Goal: Navigation & Orientation: Find specific page/section

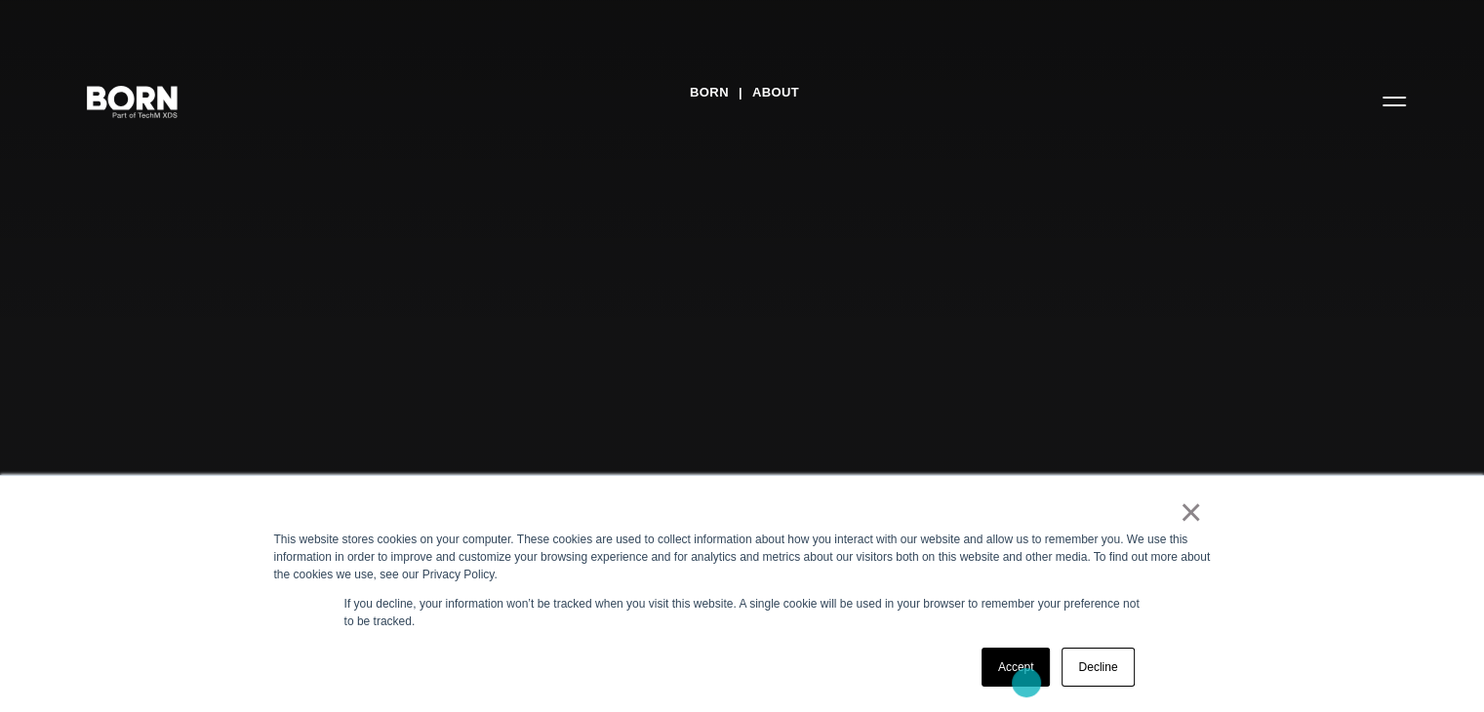
click at [1026, 683] on link "Accept" at bounding box center [1015, 667] width 69 height 39
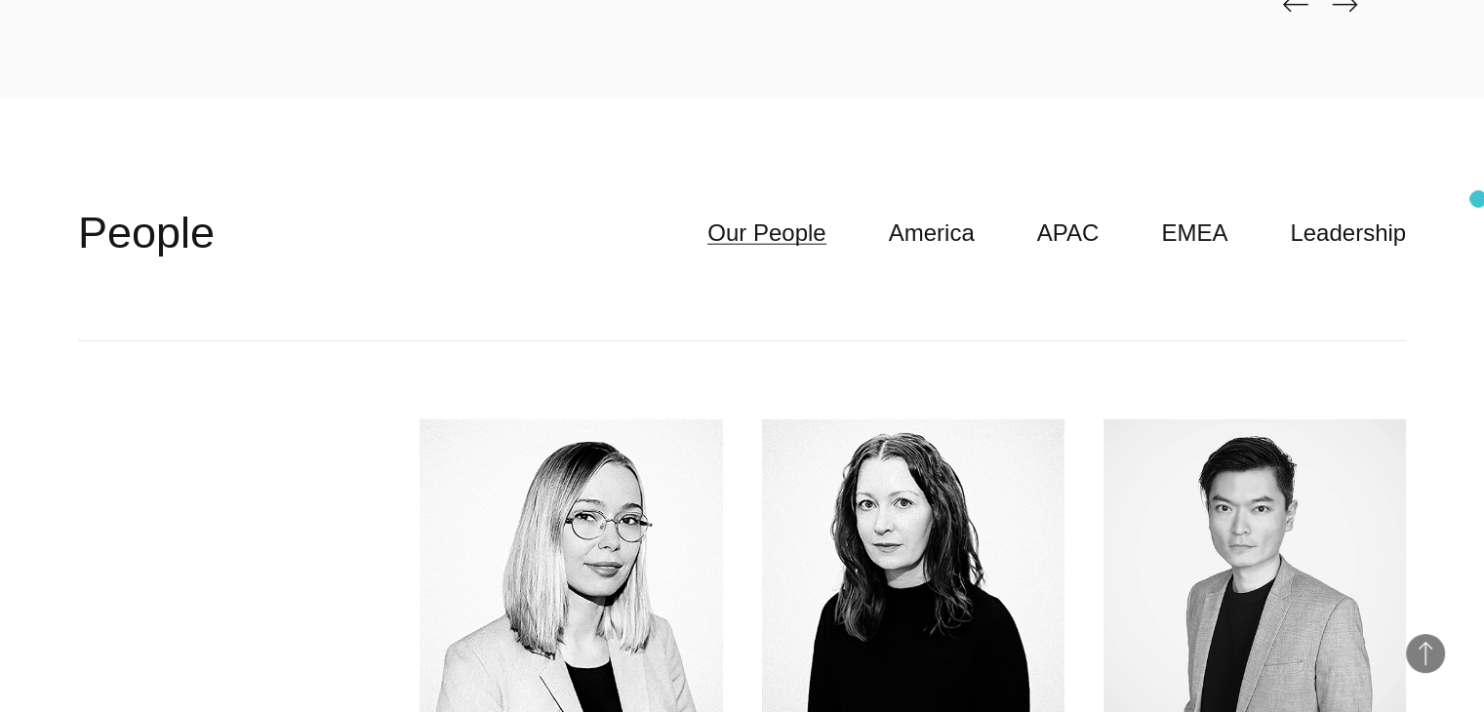
scroll to position [5035, 0]
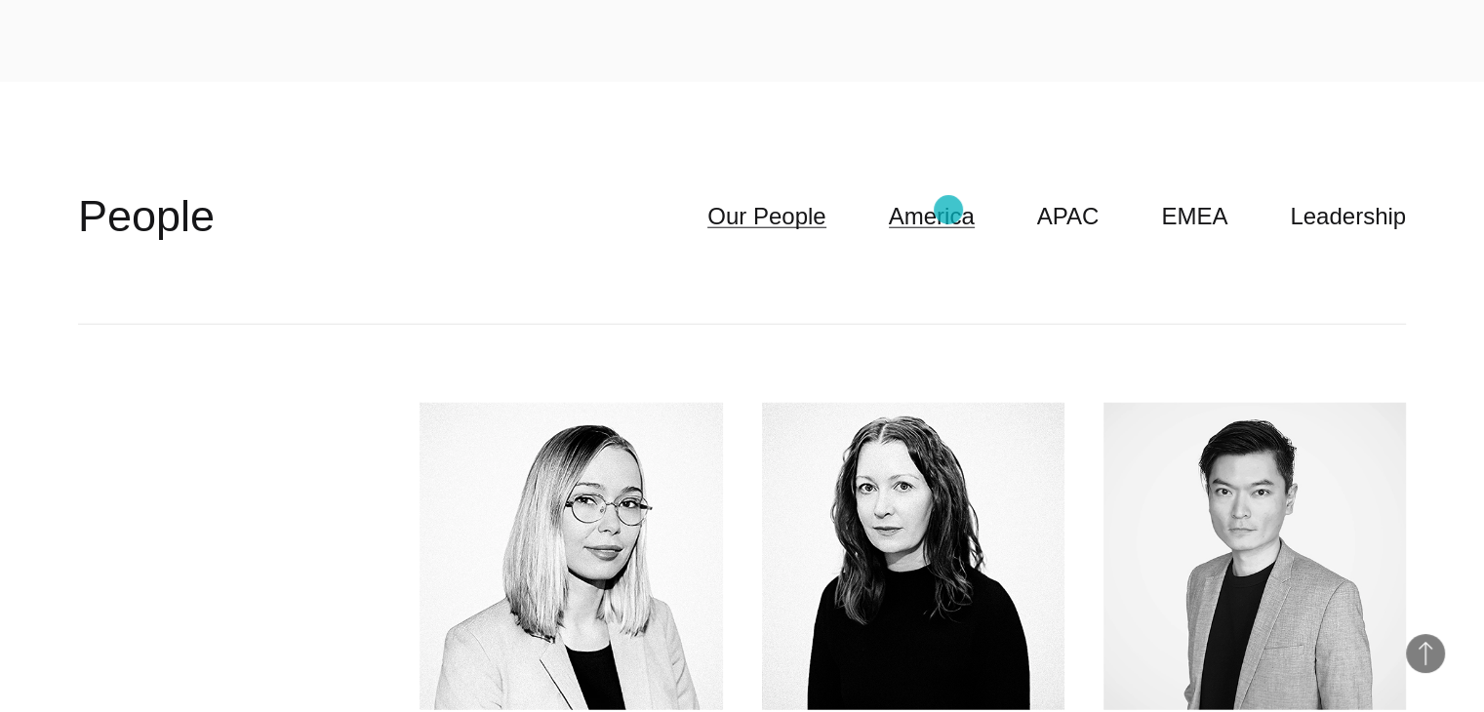
click at [948, 210] on link "America" at bounding box center [932, 216] width 86 height 37
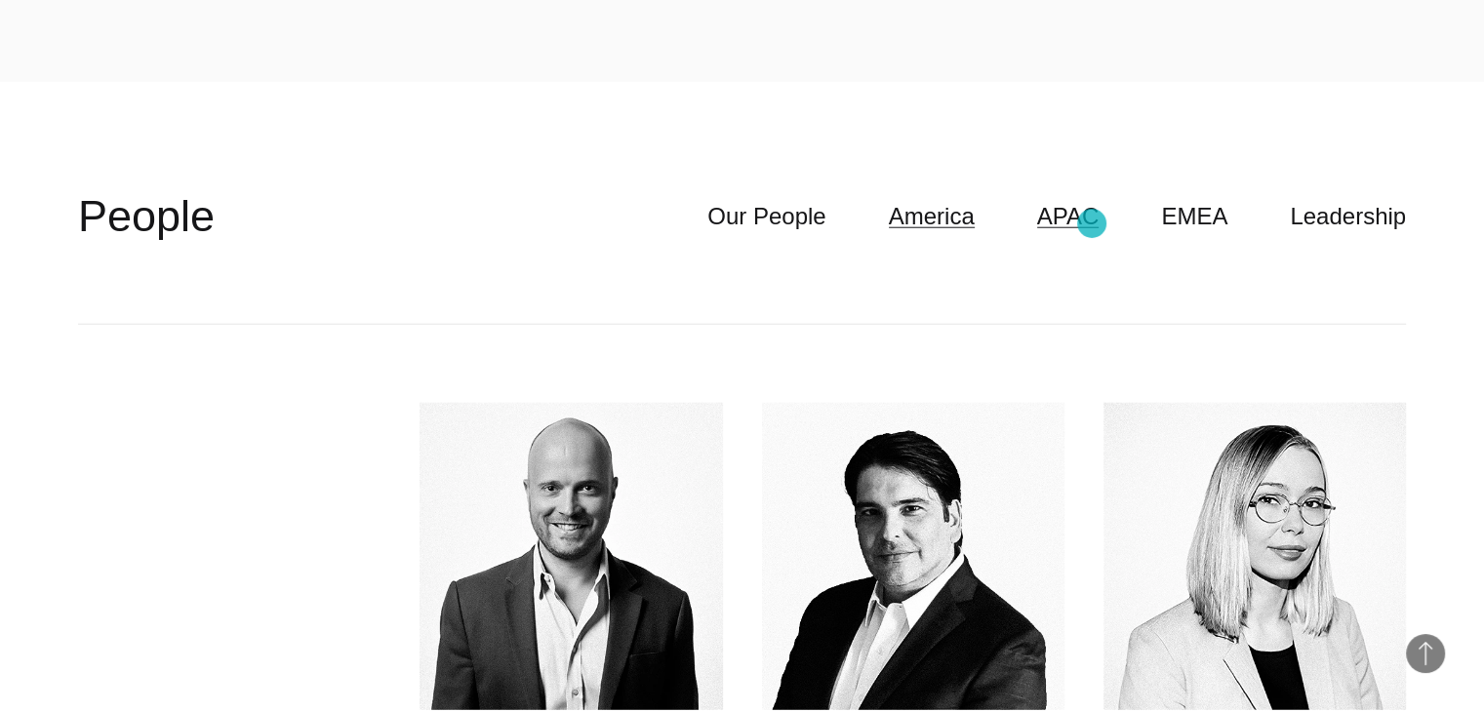
click at [1092, 223] on link "APAC" at bounding box center [1068, 216] width 62 height 37
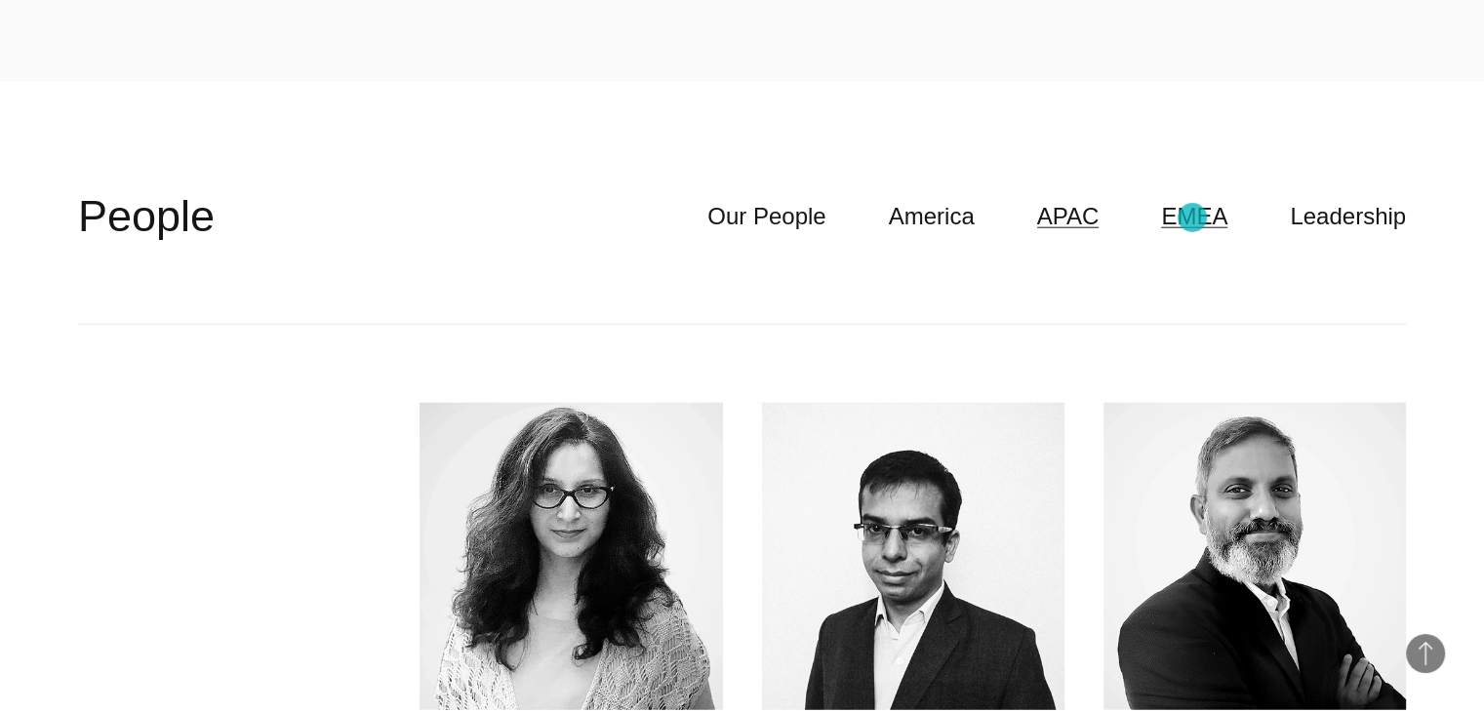
click at [1192, 218] on link "EMEA" at bounding box center [1194, 216] width 66 height 37
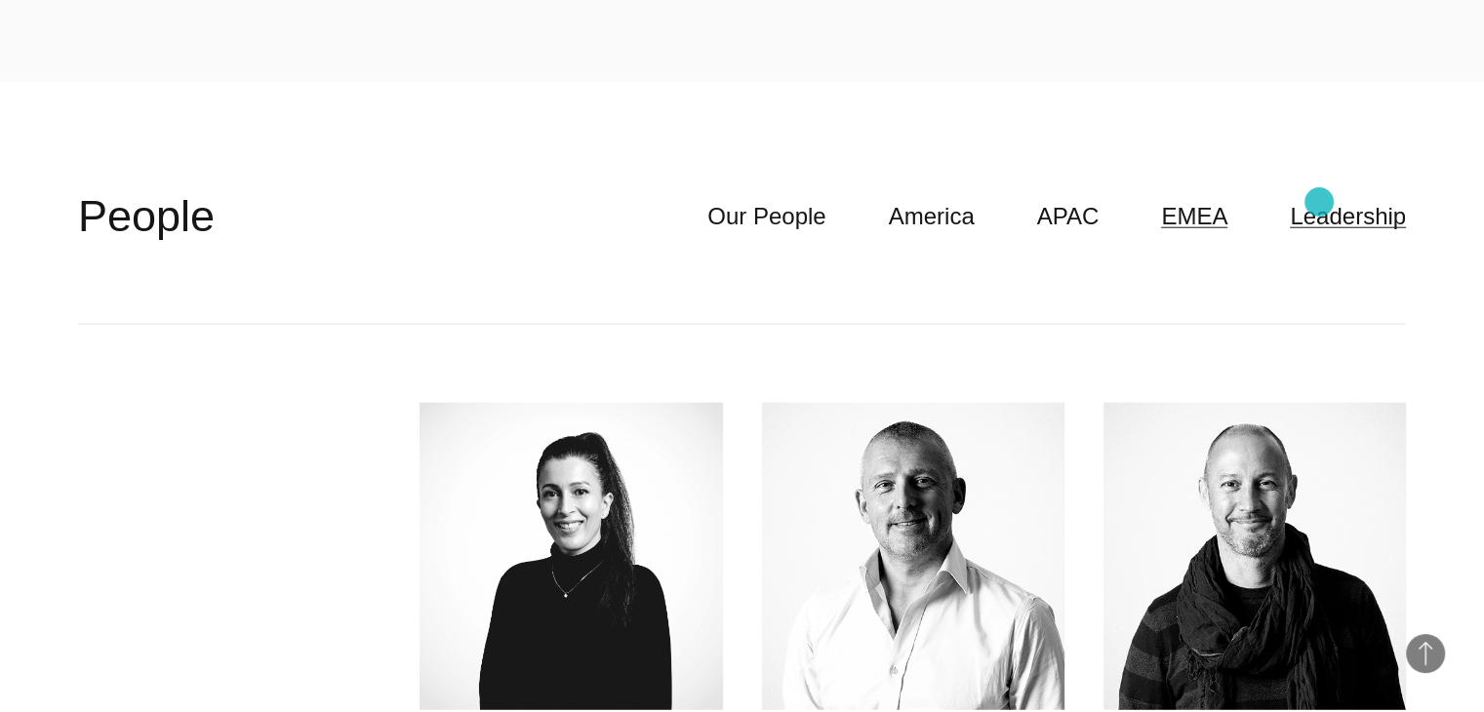
click at [1319, 202] on link "Leadership" at bounding box center [1348, 216] width 116 height 37
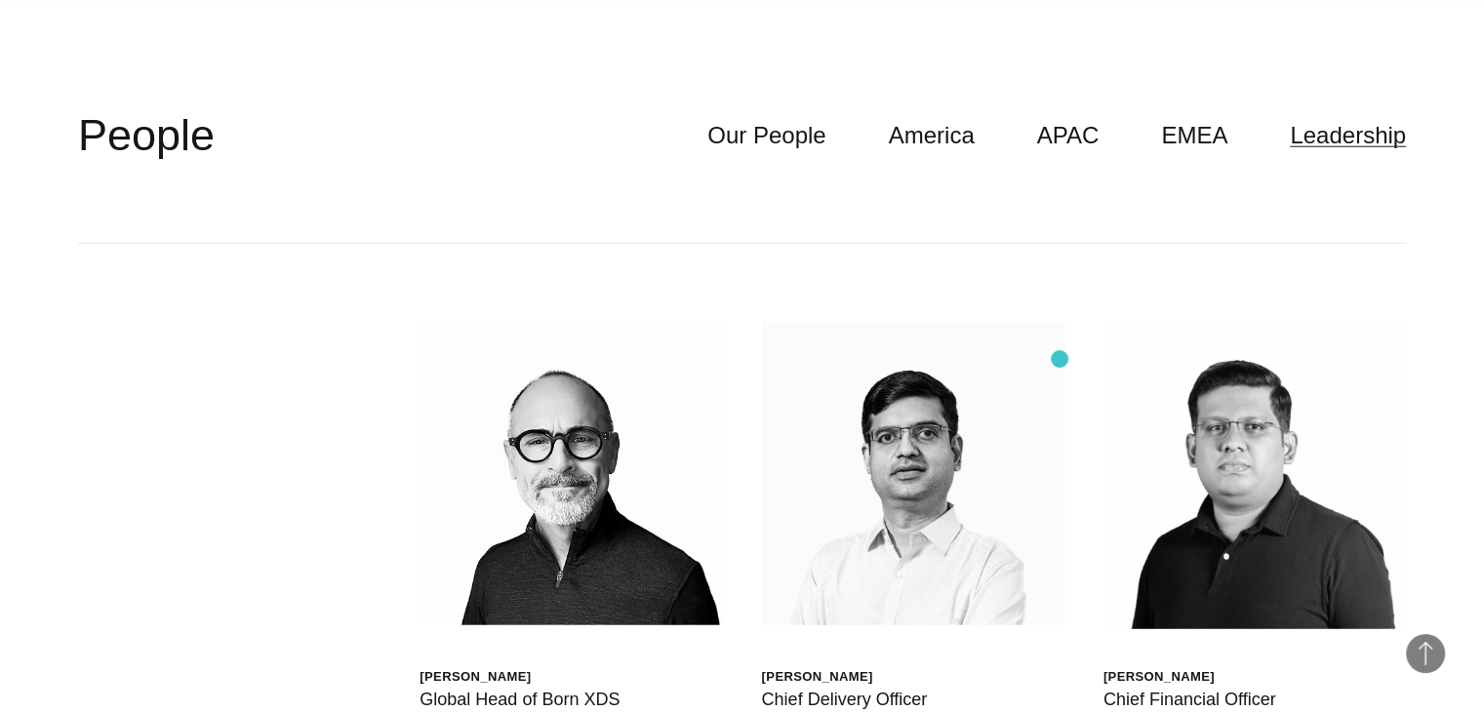
scroll to position [5113, 0]
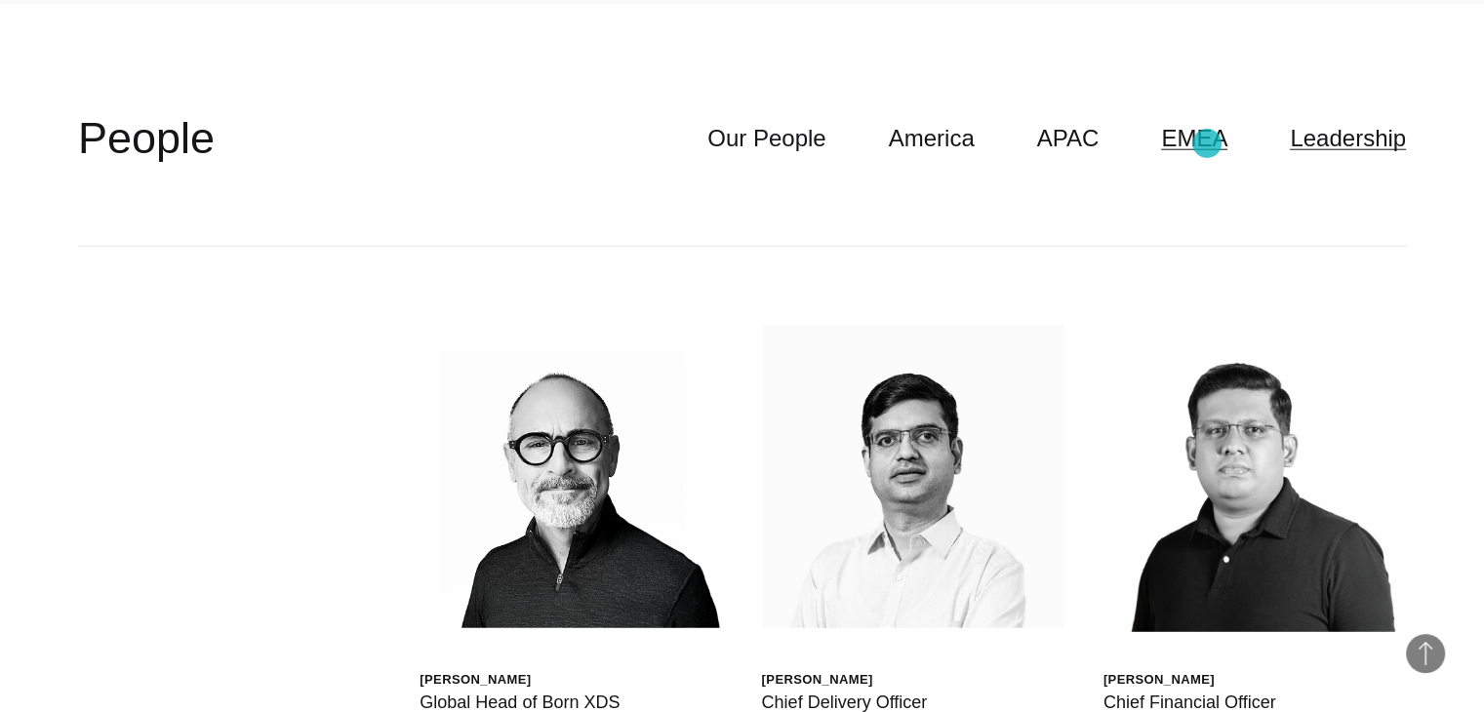
click at [1207, 143] on link "EMEA" at bounding box center [1194, 138] width 66 height 37
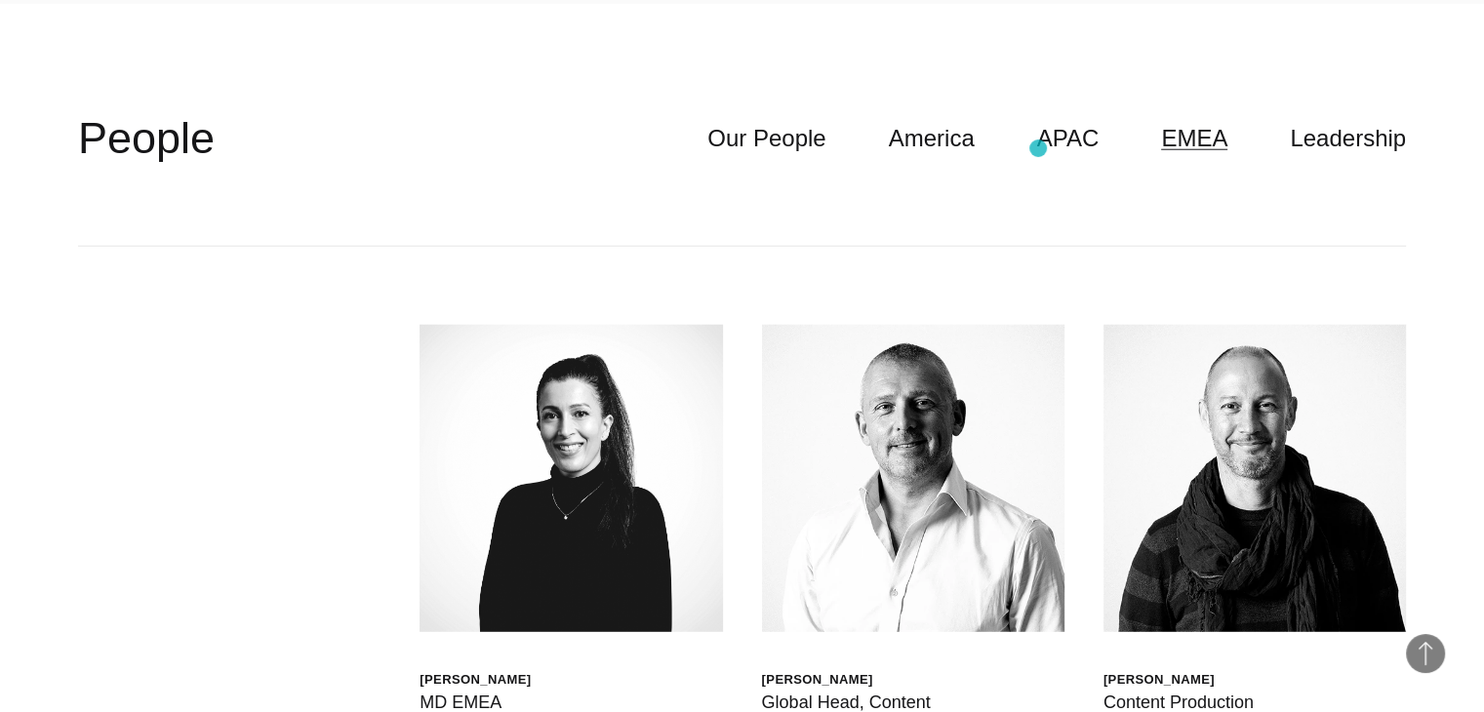
click at [1038, 148] on ul "Our People America APAC EMEA Leadership" at bounding box center [1025, 138] width 761 height 37
click at [1082, 141] on link "APAC" at bounding box center [1068, 138] width 62 height 37
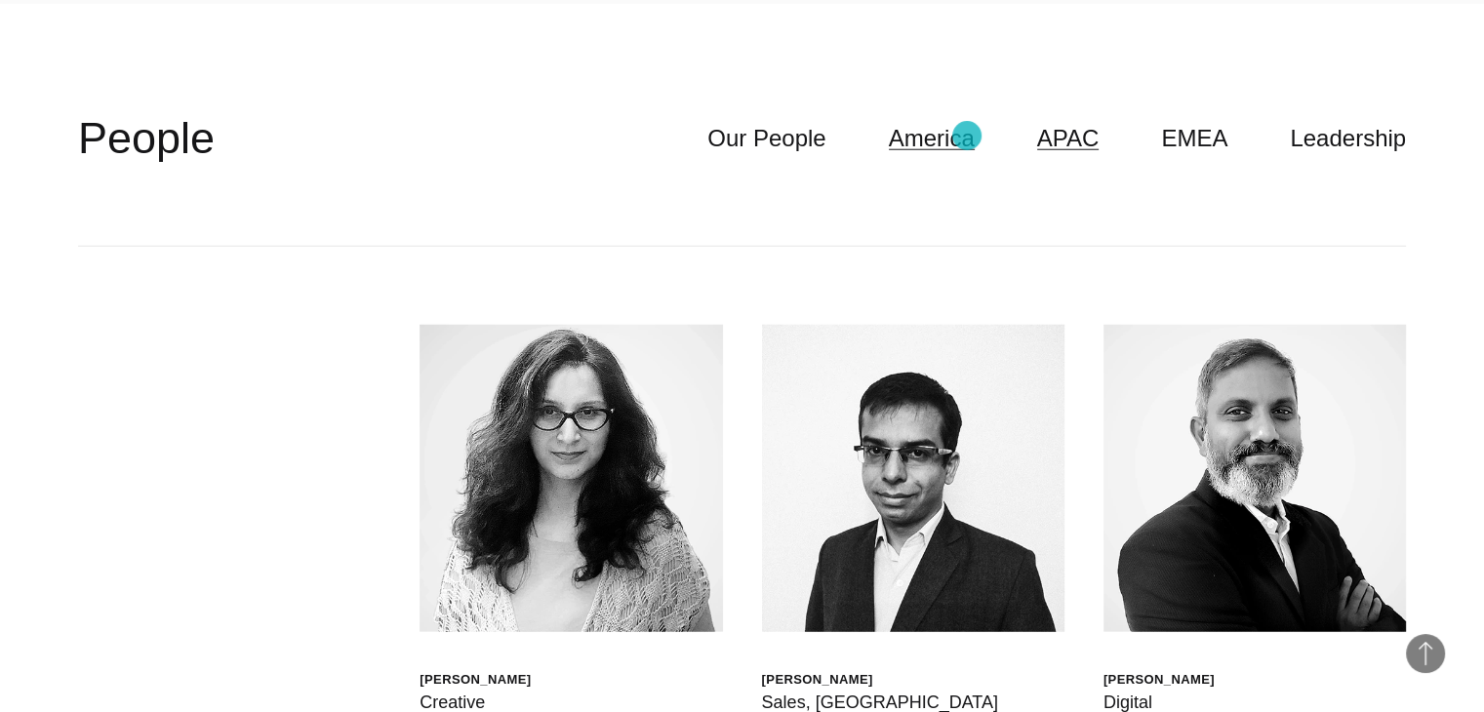
click at [967, 136] on link "America" at bounding box center [932, 138] width 86 height 37
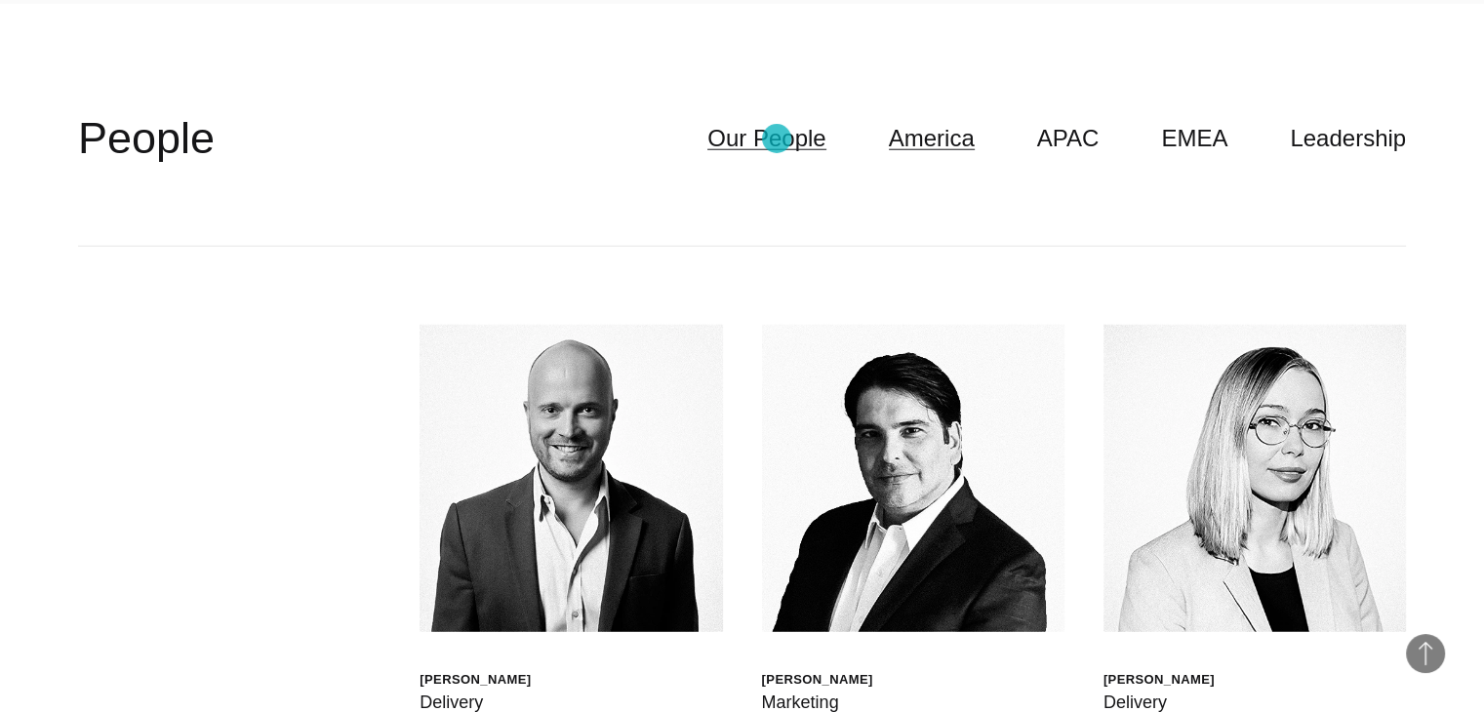
click at [777, 139] on link "Our People" at bounding box center [766, 138] width 118 height 37
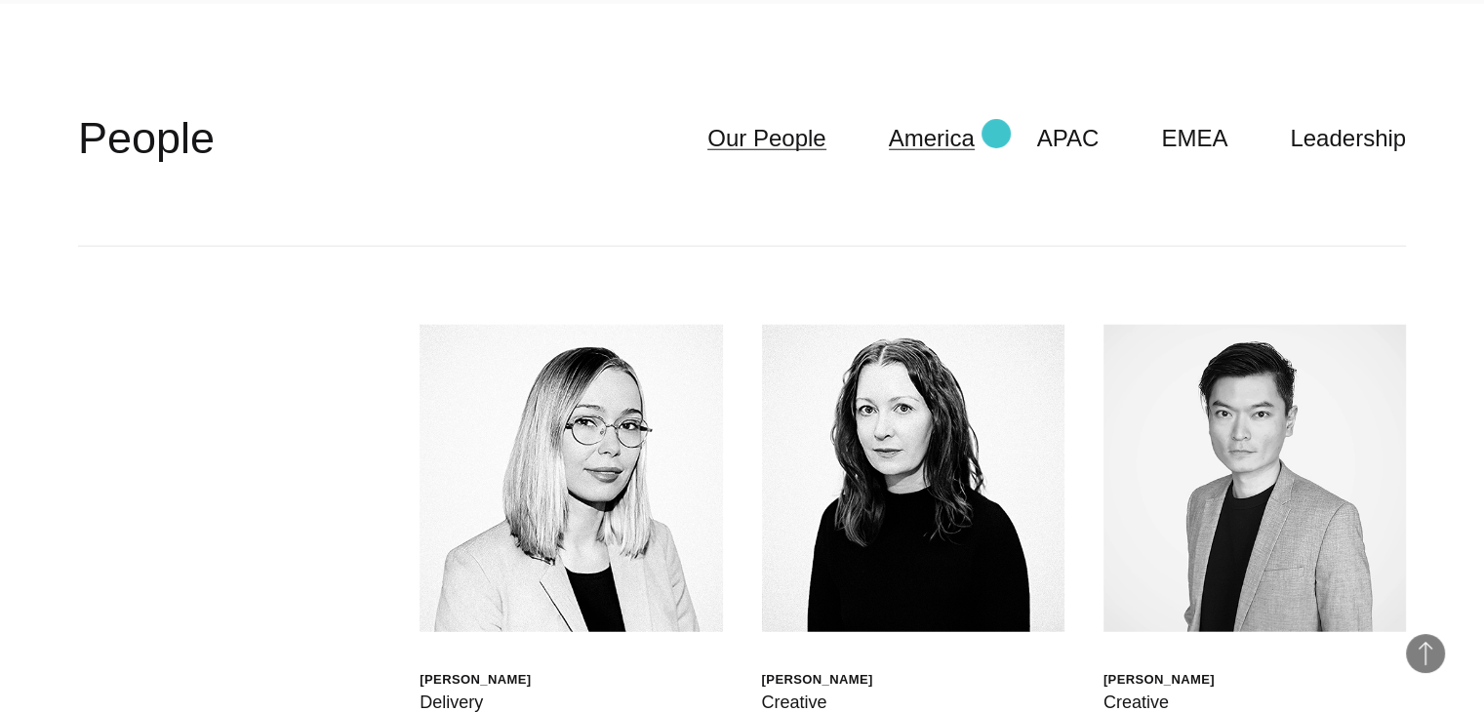
click at [975, 134] on link "America" at bounding box center [932, 138] width 86 height 37
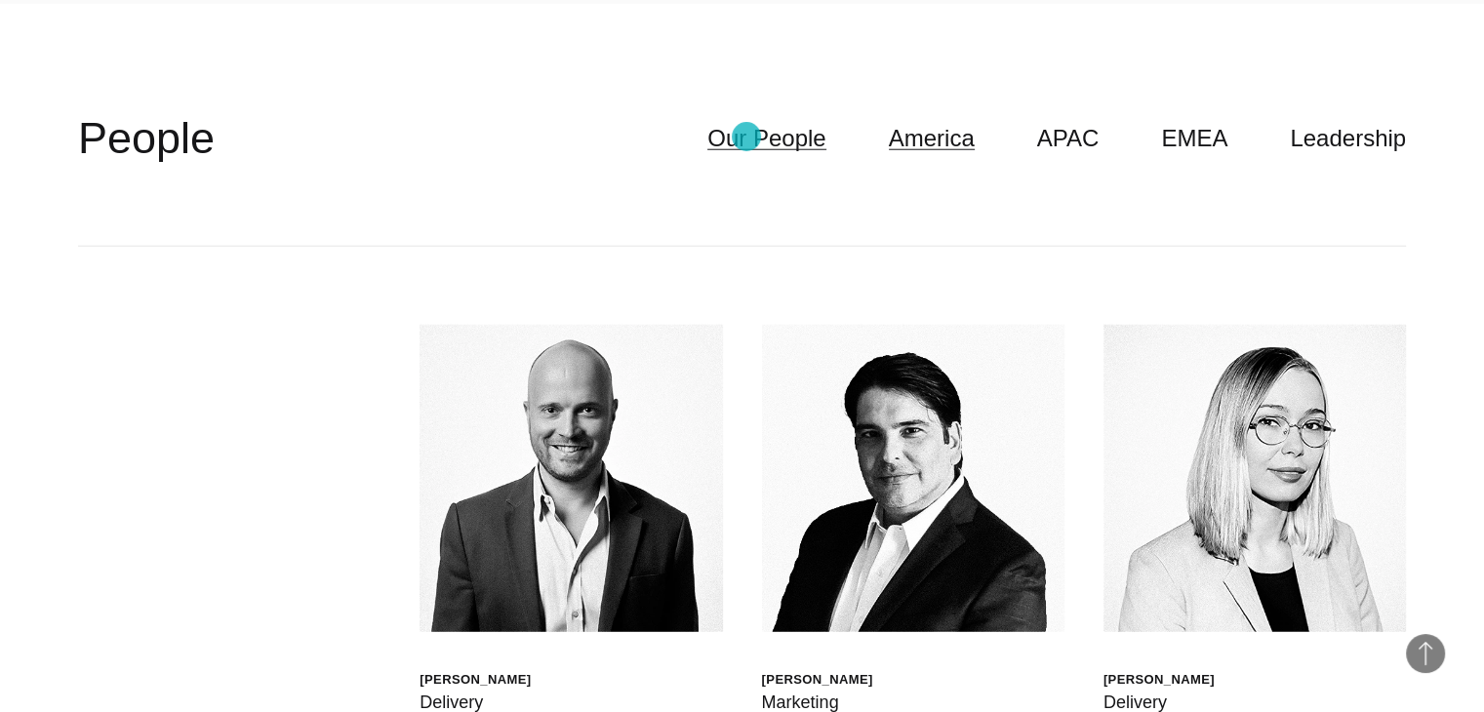
click at [746, 137] on link "Our People" at bounding box center [766, 138] width 118 height 37
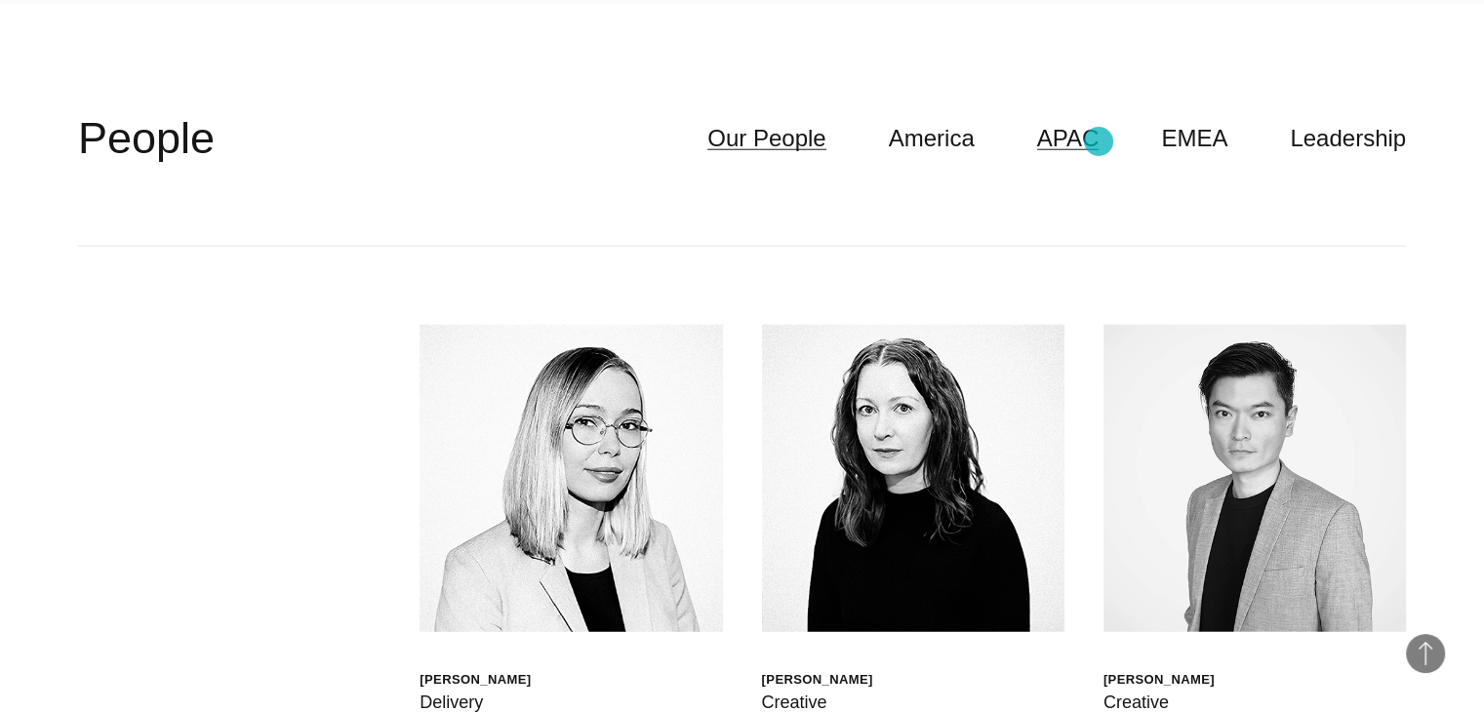
click at [1098, 141] on link "APAC" at bounding box center [1068, 138] width 62 height 37
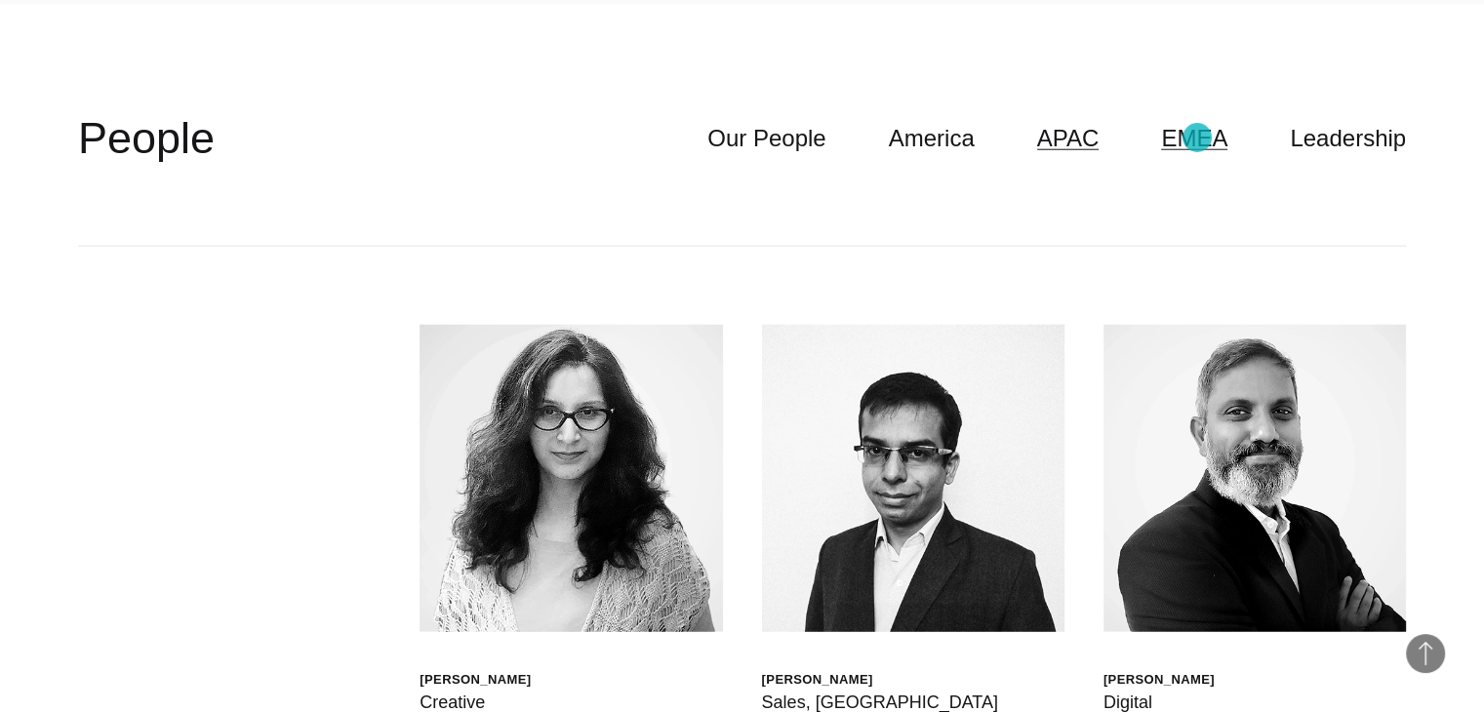
click at [1197, 138] on link "EMEA" at bounding box center [1194, 138] width 66 height 37
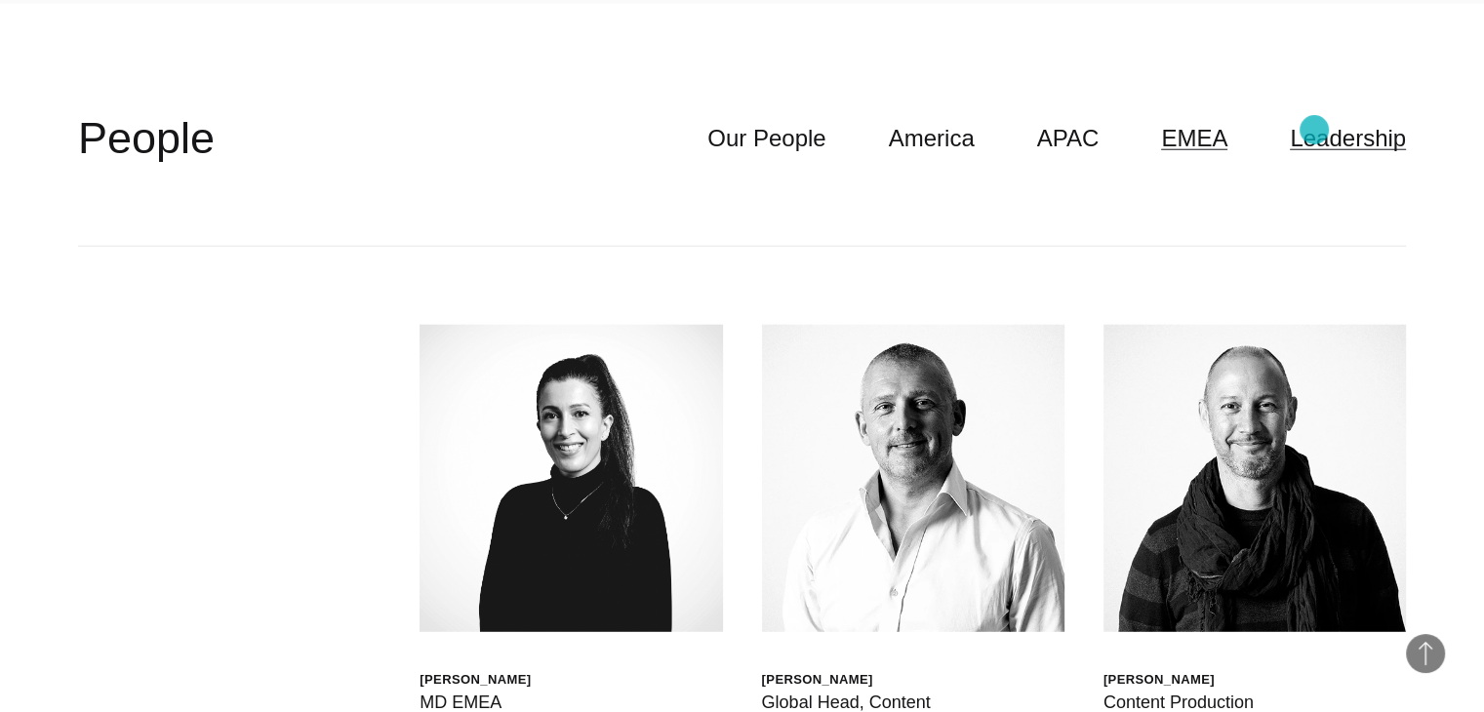
click at [1314, 130] on link "Leadership" at bounding box center [1348, 138] width 116 height 37
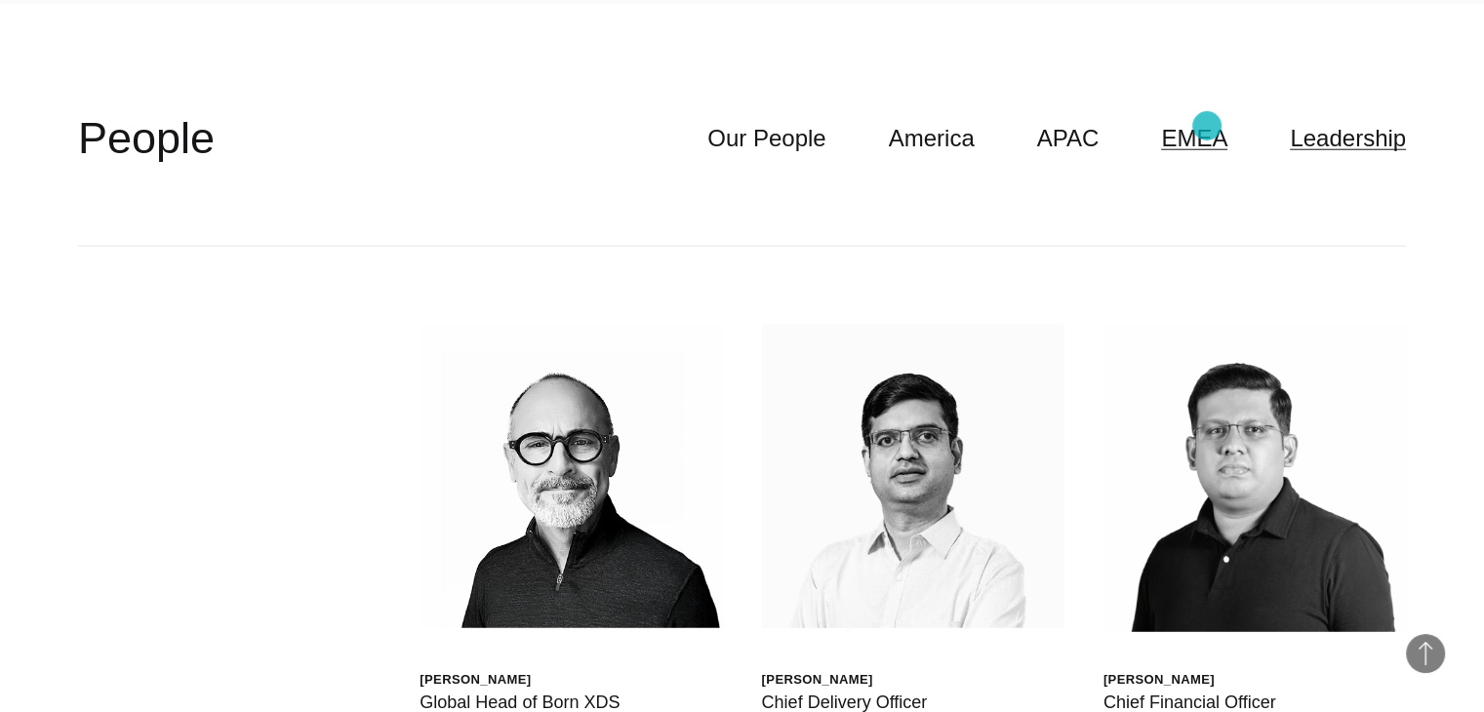
click at [1207, 126] on link "EMEA" at bounding box center [1194, 138] width 66 height 37
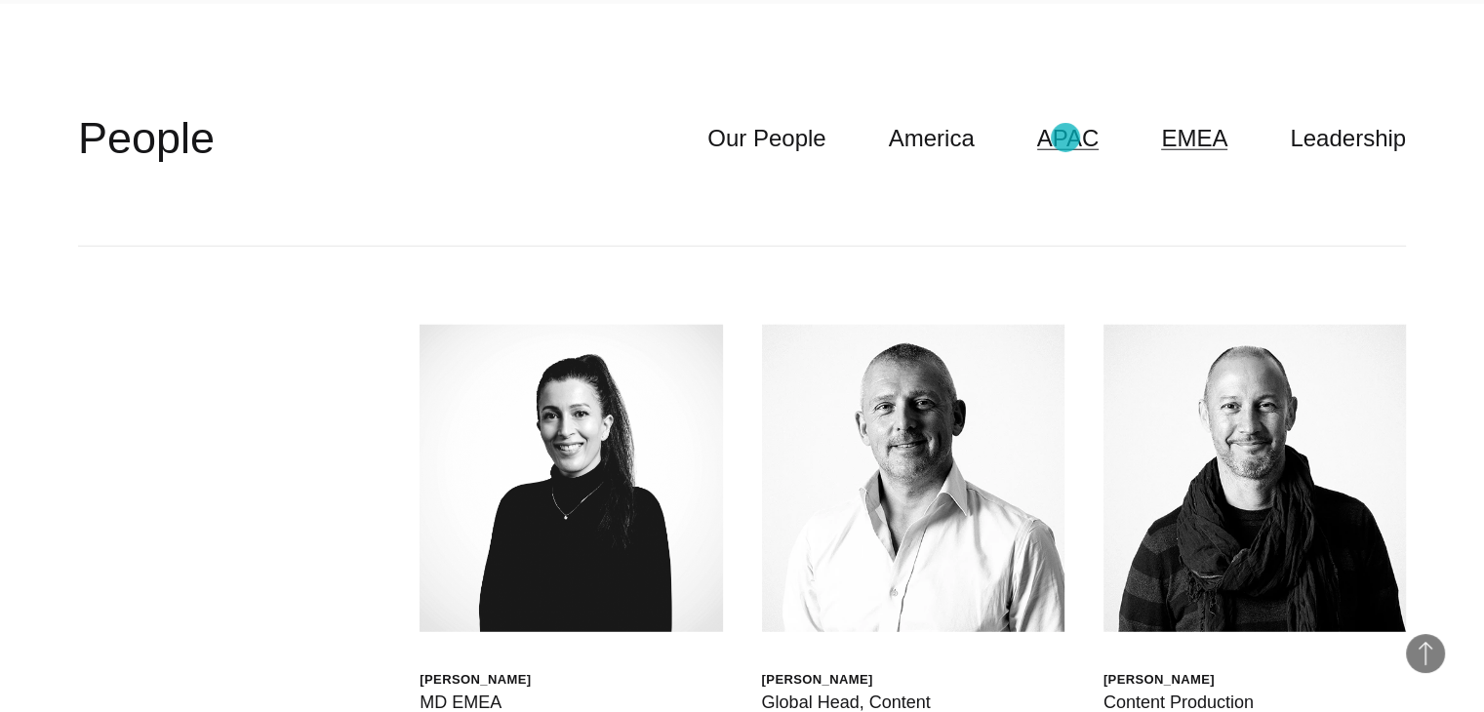
click at [1065, 138] on link "APAC" at bounding box center [1068, 138] width 62 height 37
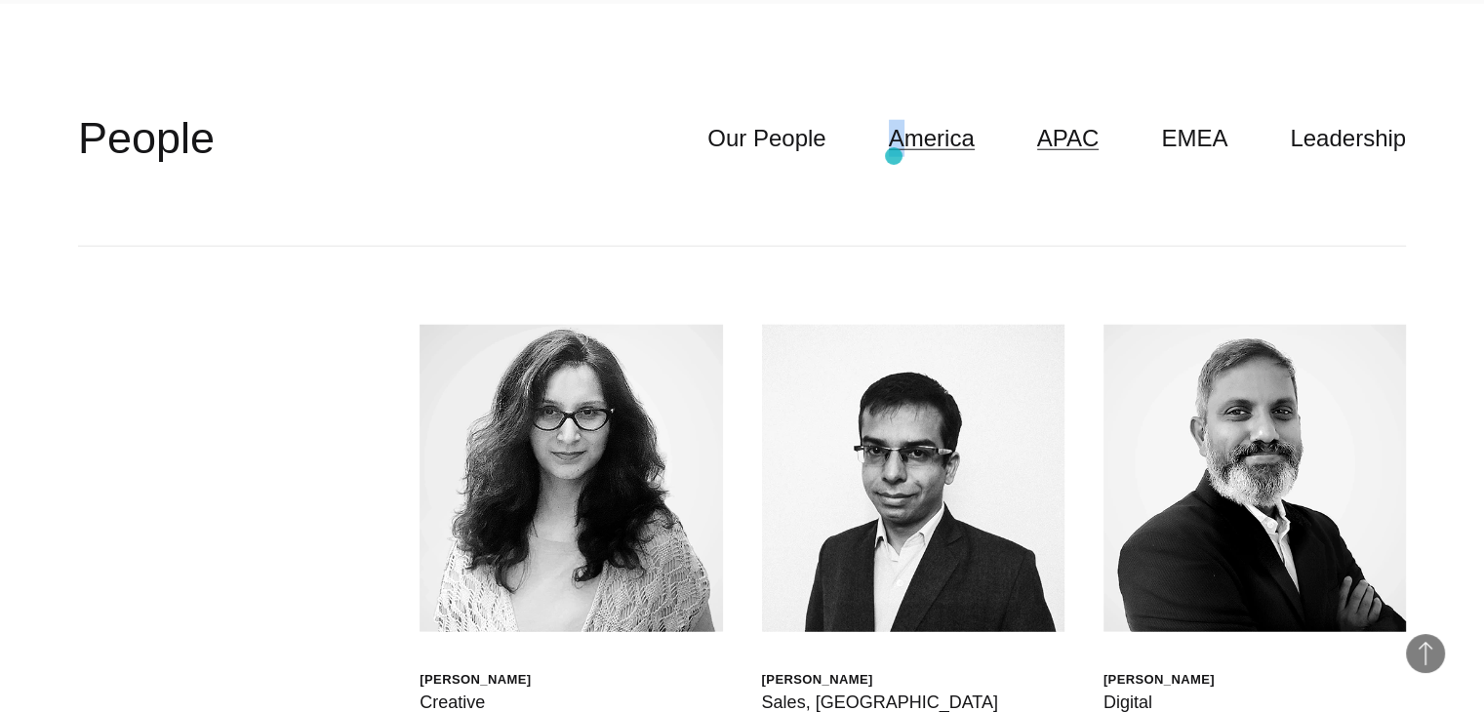
drag, startPoint x: 894, startPoint y: 156, endPoint x: 946, endPoint y: 126, distance: 60.7
click at [946, 126] on header "**********" at bounding box center [742, 139] width 1328 height 216
click at [946, 126] on link "America" at bounding box center [932, 138] width 86 height 37
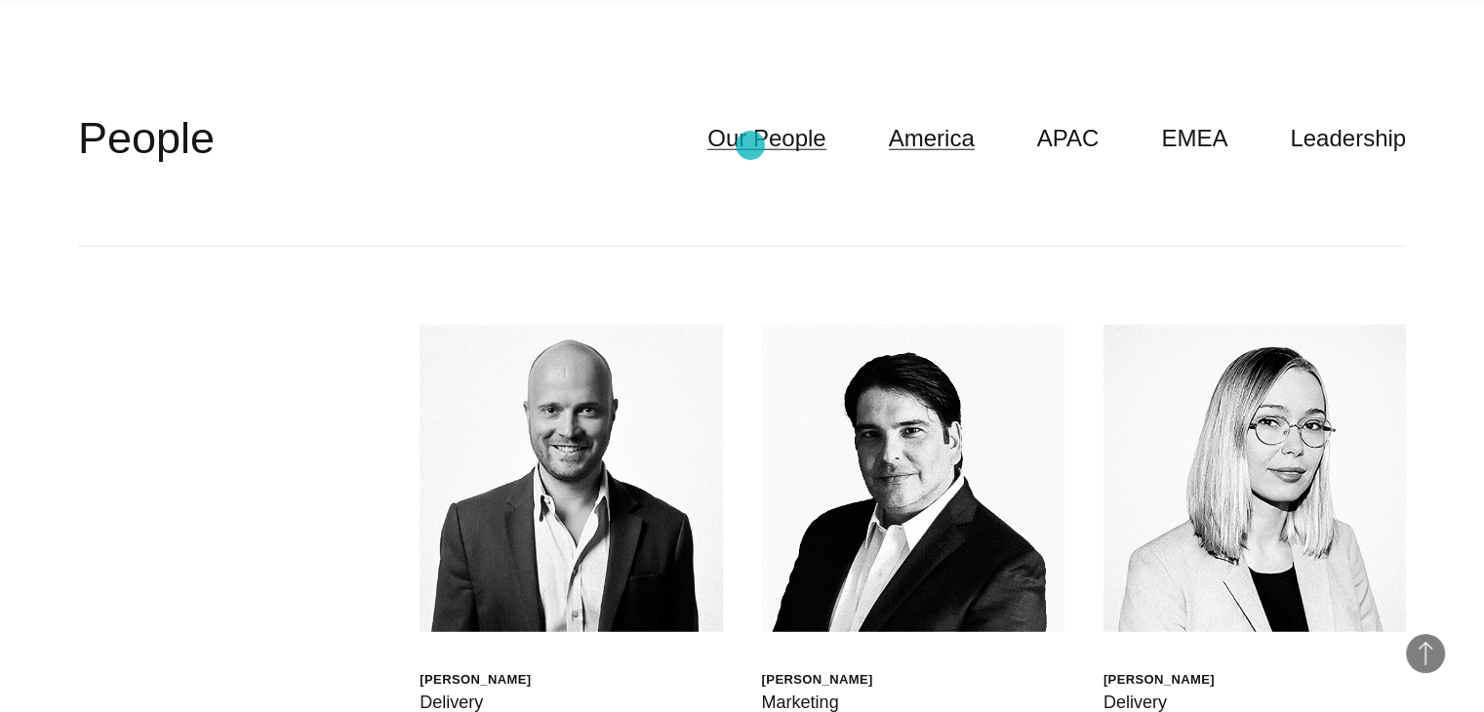
click at [750, 145] on link "Our People" at bounding box center [766, 138] width 118 height 37
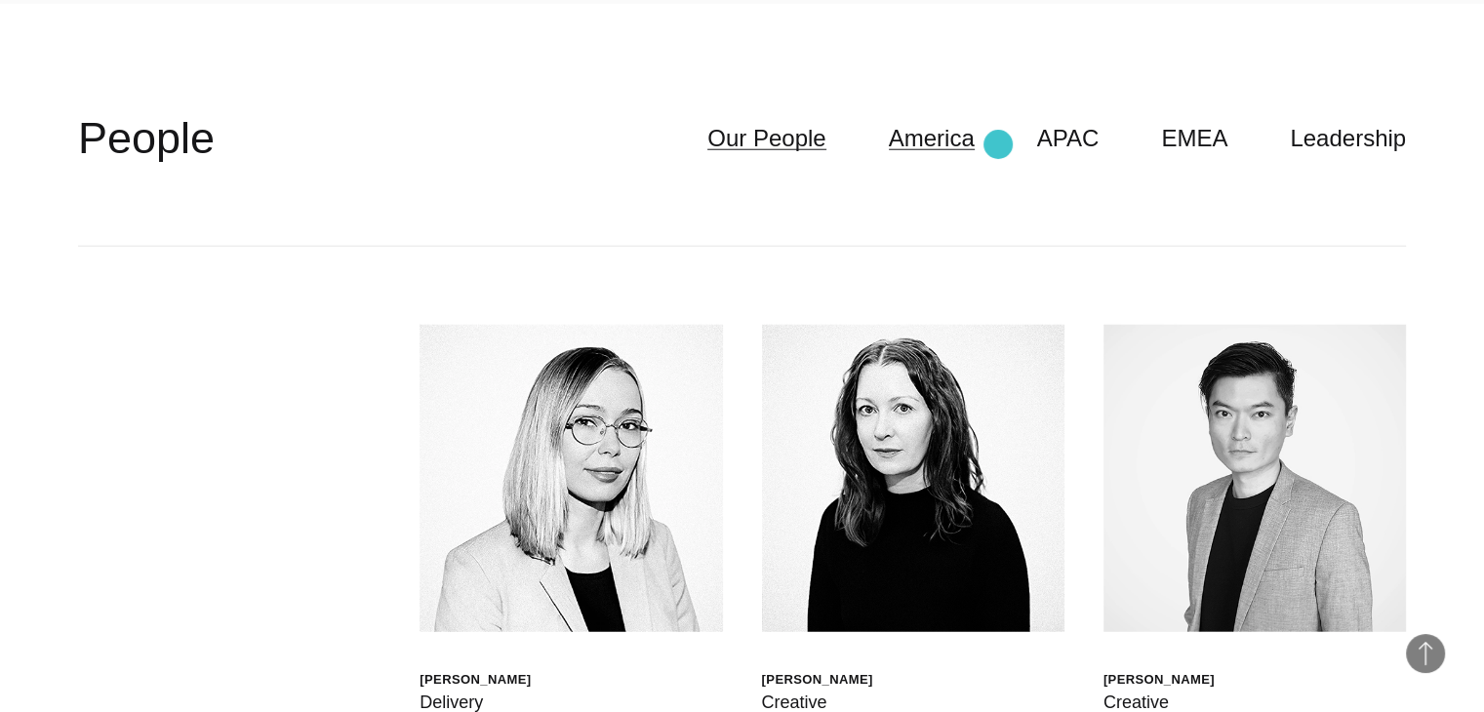
click at [975, 144] on link "America" at bounding box center [932, 138] width 86 height 37
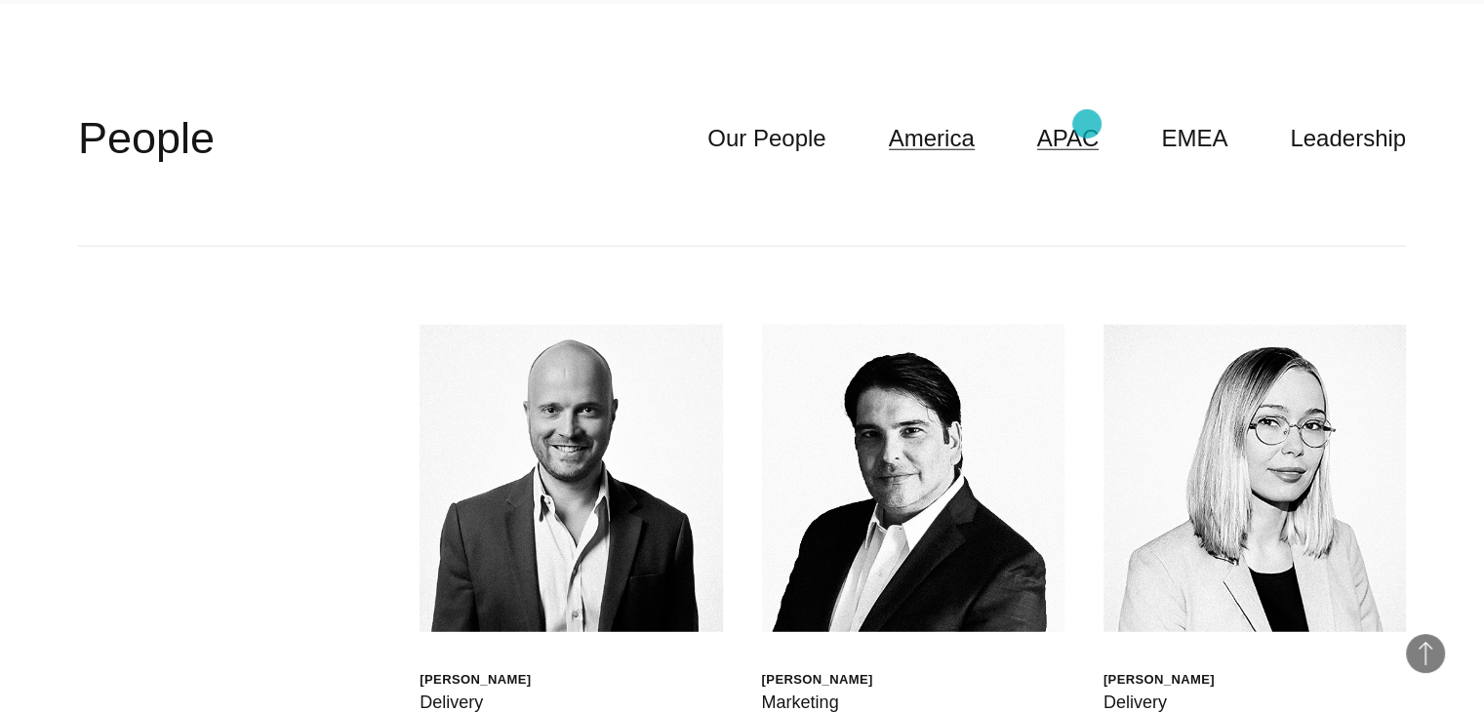
click at [1087, 124] on link "APAC" at bounding box center [1068, 138] width 62 height 37
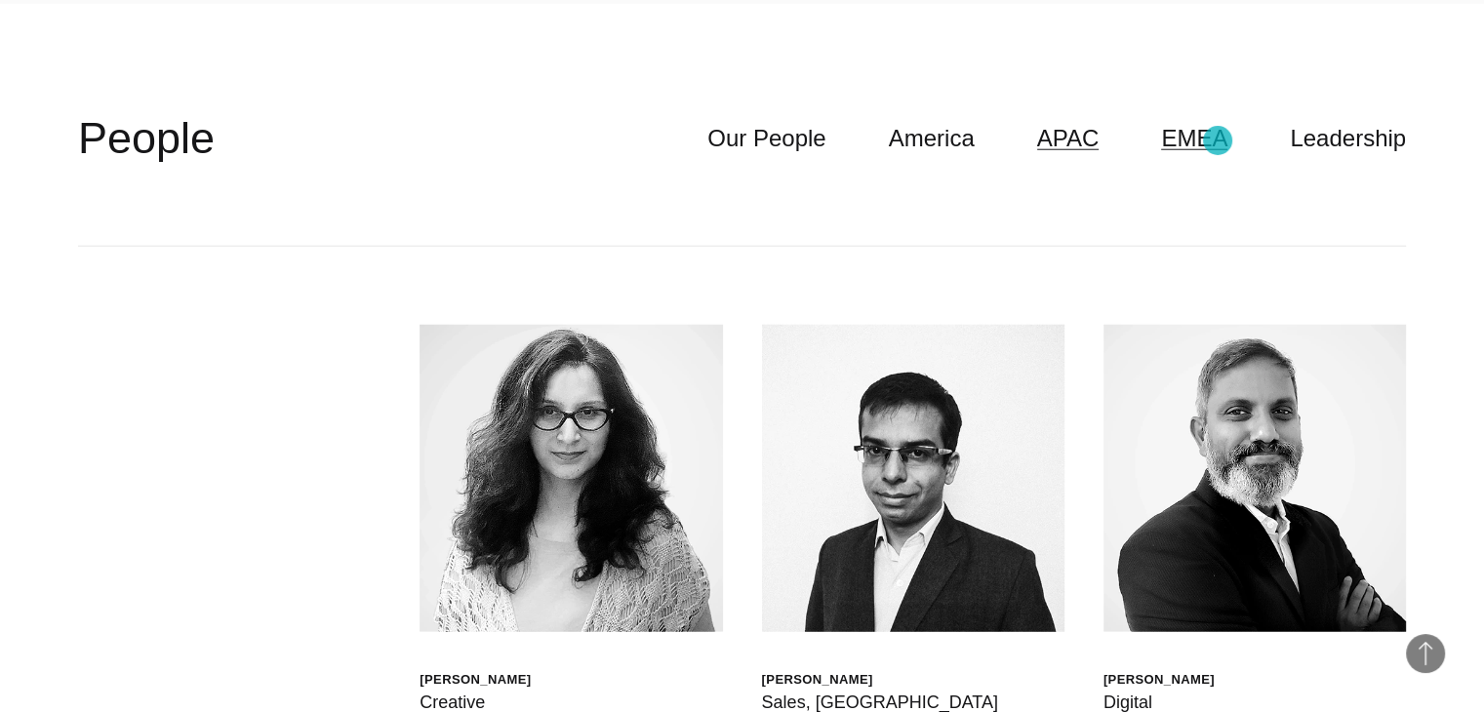
click at [1217, 140] on link "EMEA" at bounding box center [1194, 138] width 66 height 37
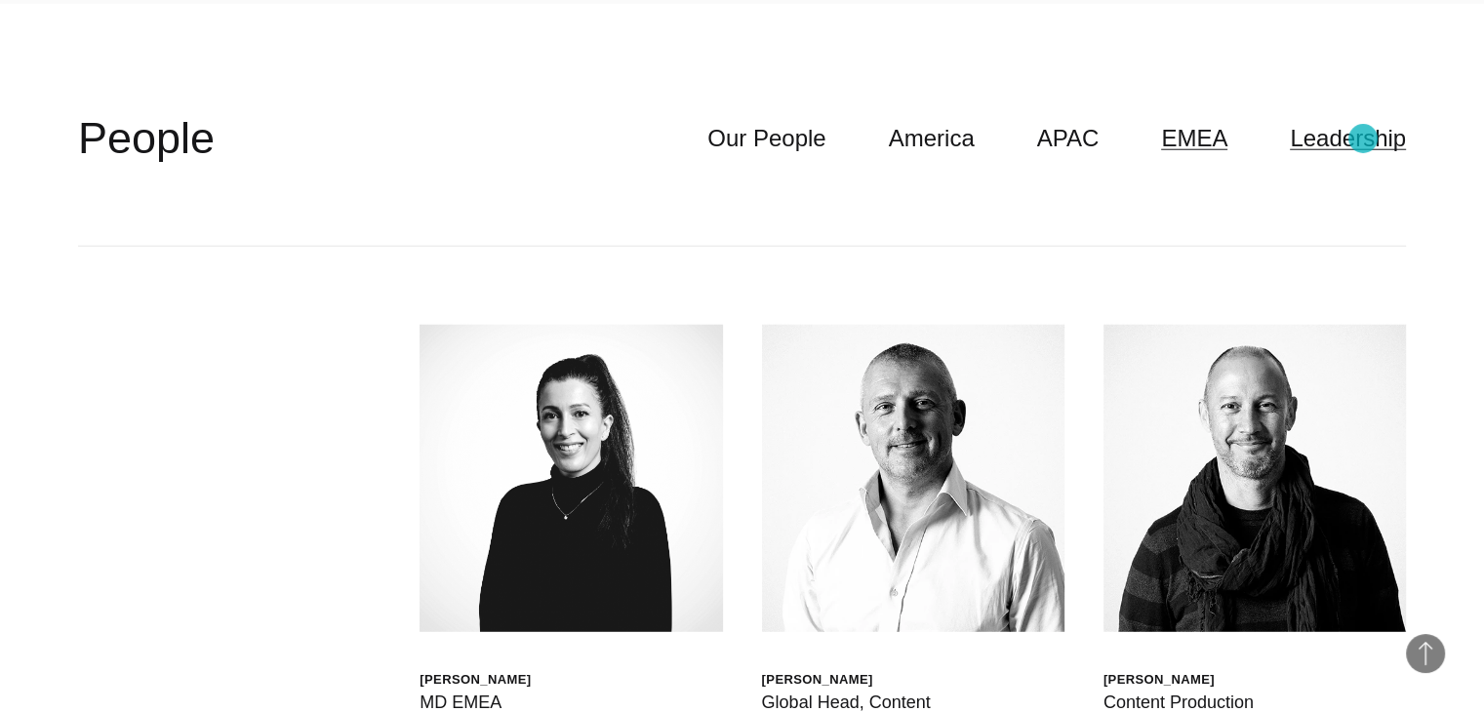
click at [1363, 139] on link "Leadership" at bounding box center [1348, 138] width 116 height 37
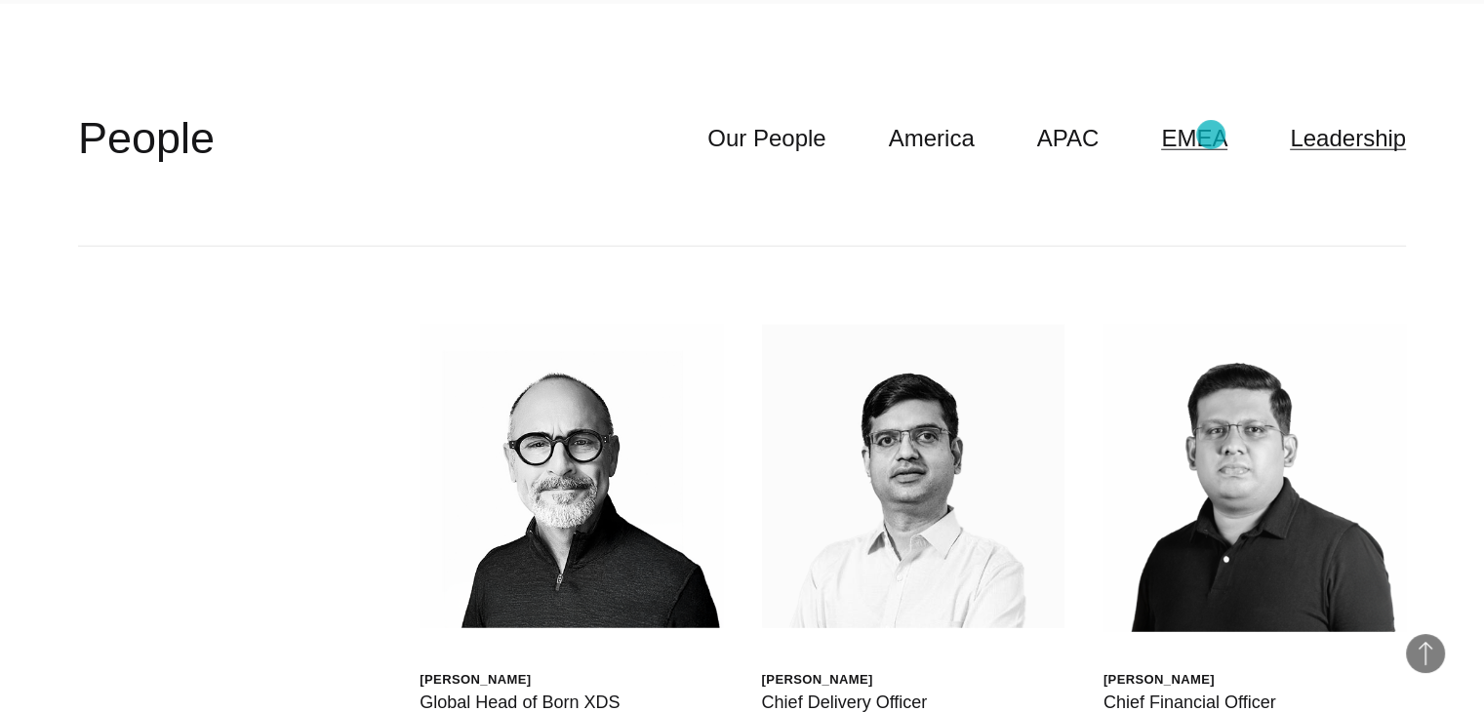
click at [1211, 135] on link "EMEA" at bounding box center [1194, 138] width 66 height 37
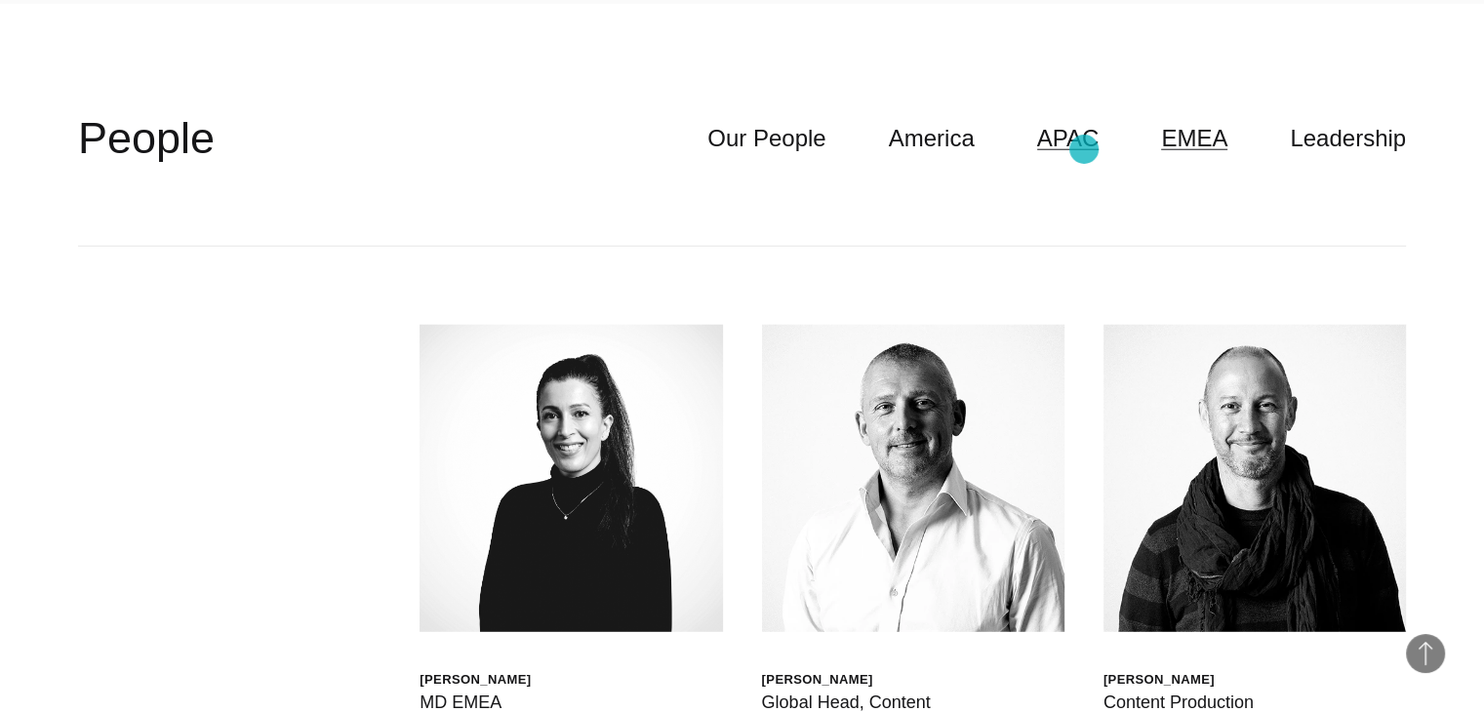
click at [1084, 149] on link "APAC" at bounding box center [1068, 138] width 62 height 37
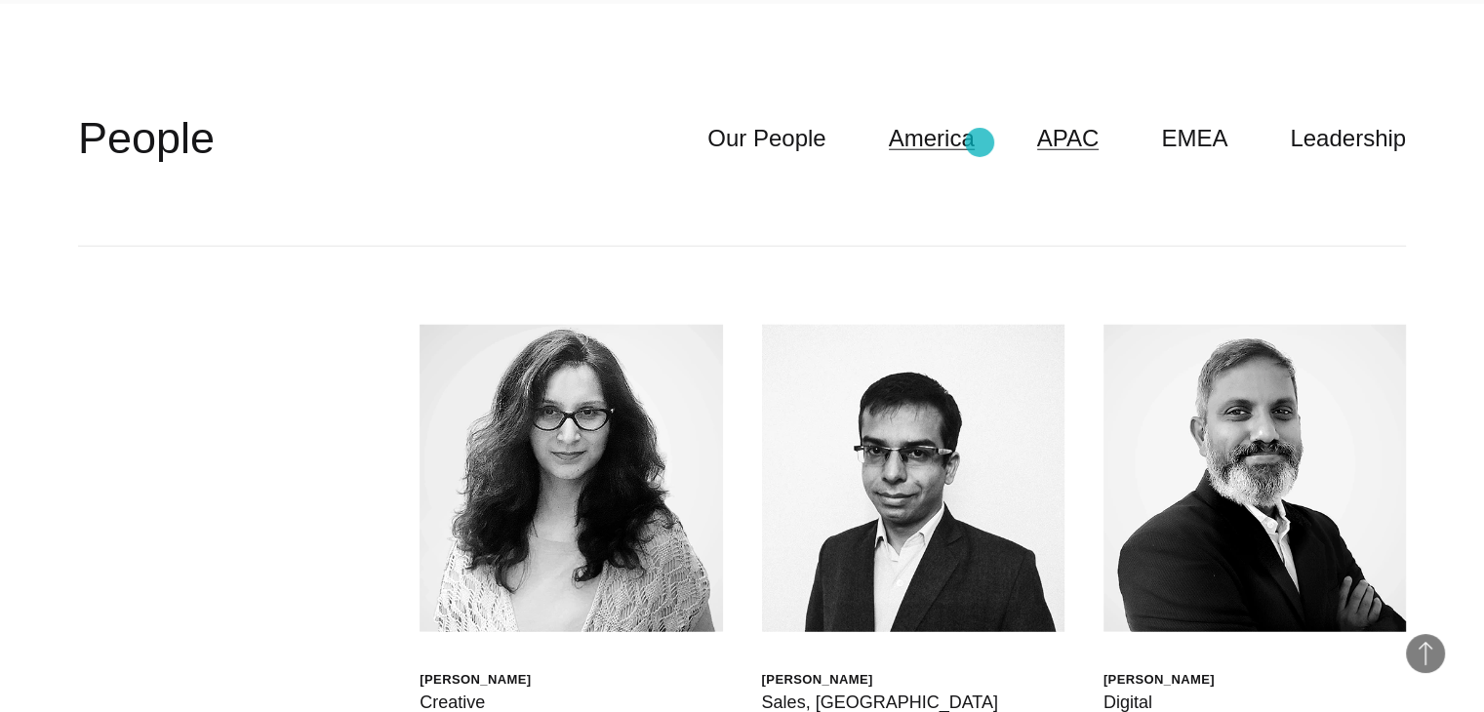
click at [975, 142] on link "America" at bounding box center [932, 138] width 86 height 37
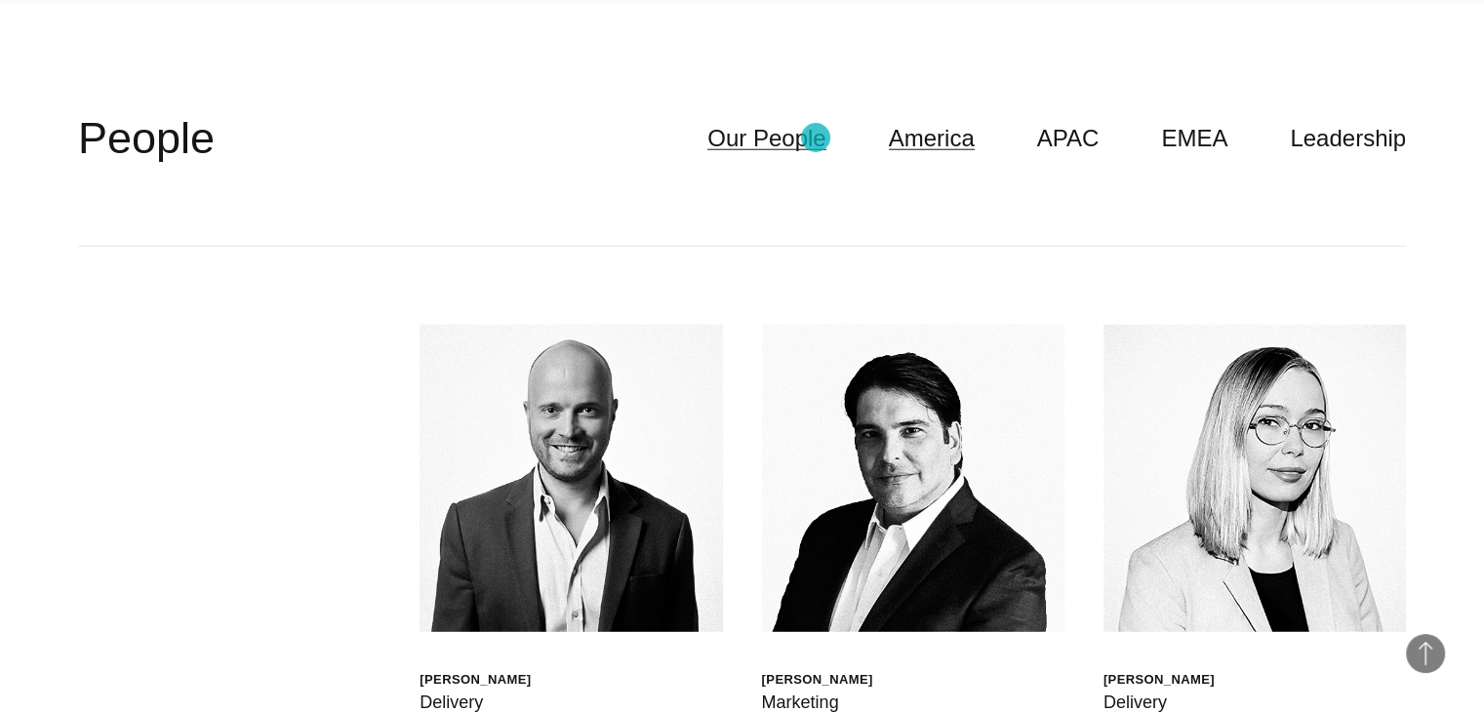
click at [816, 138] on link "Our People" at bounding box center [766, 138] width 118 height 37
